Goal: Task Accomplishment & Management: Use online tool/utility

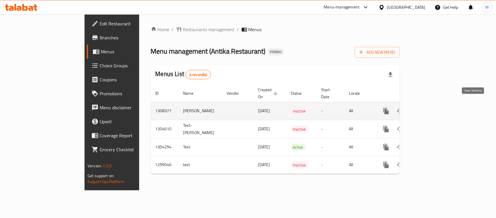
click at [432, 107] on icon "enhanced table" at bounding box center [428, 110] width 7 height 7
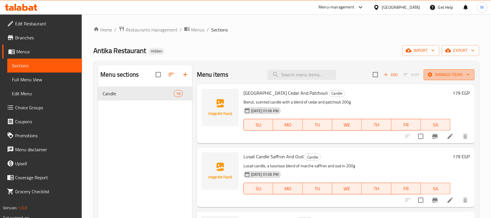
click at [442, 76] on span "Manage items" at bounding box center [449, 74] width 42 height 7
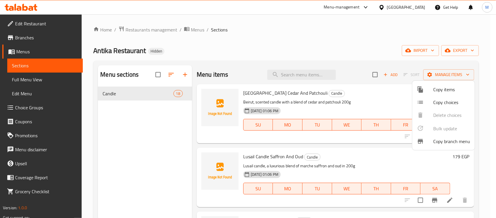
click at [447, 140] on span "Copy branch menu" at bounding box center [452, 141] width 37 height 7
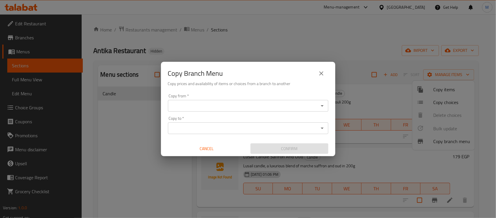
click at [302, 103] on input "Copy from   *" at bounding box center [243, 105] width 147 height 8
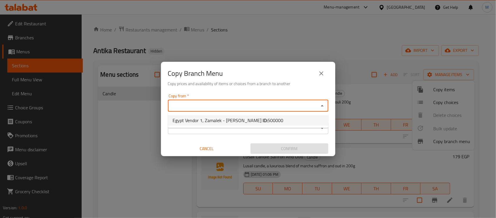
click at [255, 74] on div "Copy Branch Menu" at bounding box center [248, 73] width 161 height 14
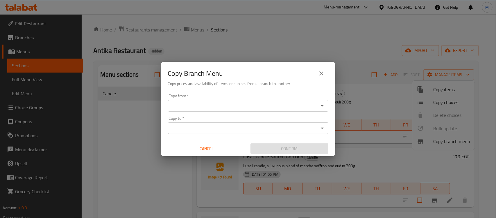
click at [270, 103] on input "Copy from   *" at bounding box center [243, 105] width 147 height 8
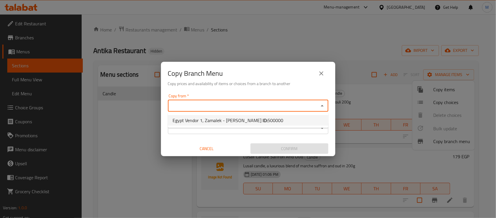
click at [236, 117] on span "Egypt Vendor 1, Zamalek - [PERSON_NAME] ID: 500000" at bounding box center [228, 120] width 111 height 7
type input "Egypt Vendor 1, Zamalek - [PERSON_NAME]"
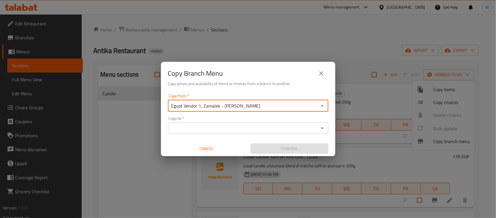
click at [232, 129] on input "Copy to   *" at bounding box center [243, 128] width 147 height 8
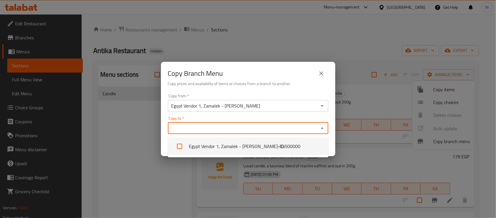
click at [240, 143] on li "Egypt Vendor 1, Zamalek - [PERSON_NAME] - ID: 500000" at bounding box center [248, 145] width 161 height 17
checkbox input "true"
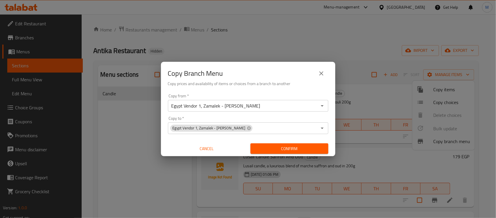
click at [264, 73] on div "Copy Branch Menu" at bounding box center [248, 73] width 161 height 14
click at [207, 149] on span "Cancel" at bounding box center [206, 148] width 73 height 7
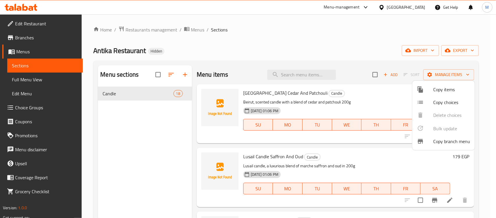
click at [28, 32] on div at bounding box center [248, 109] width 496 height 218
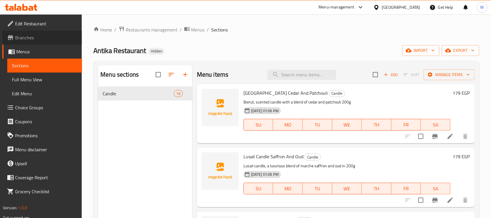
click at [29, 36] on span "Branches" at bounding box center [46, 37] width 62 height 7
